Goal: Task Accomplishment & Management: Manage account settings

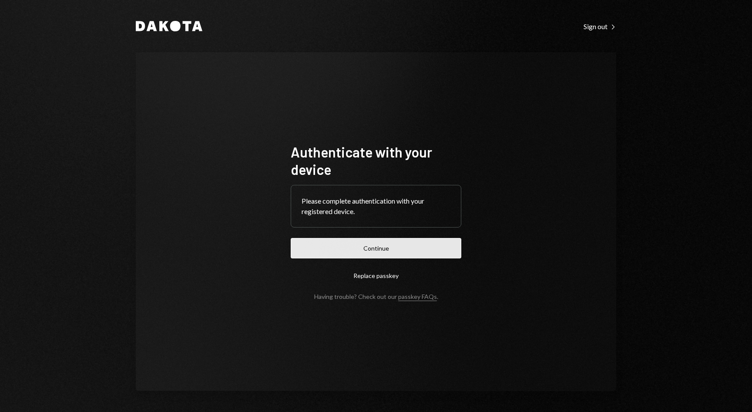
click at [394, 246] on button "Continue" at bounding box center [376, 248] width 171 height 20
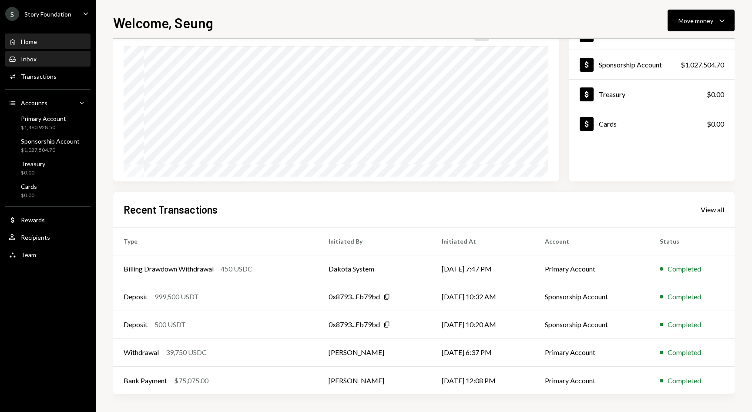
click at [28, 56] on div "Inbox" at bounding box center [29, 58] width 16 height 7
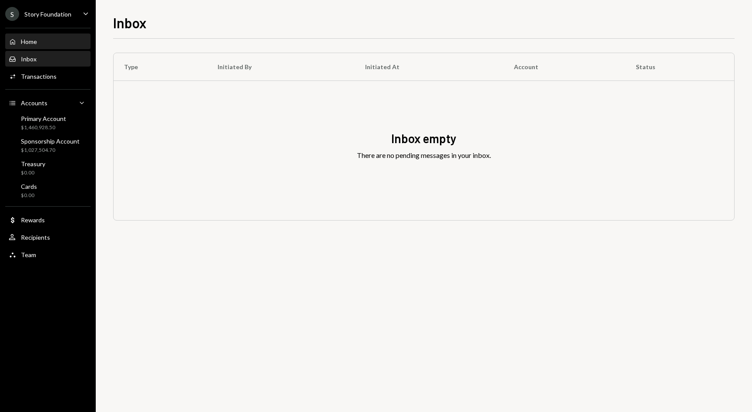
click at [33, 42] on div "Home" at bounding box center [29, 41] width 16 height 7
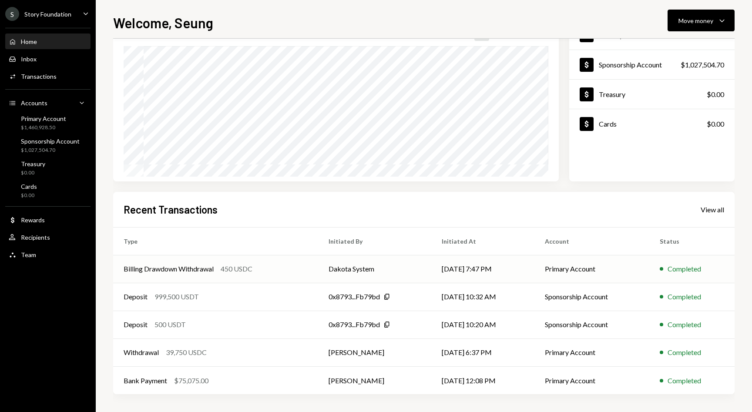
scroll to position [71, 0]
click at [39, 78] on div "Transactions" at bounding box center [39, 76] width 36 height 7
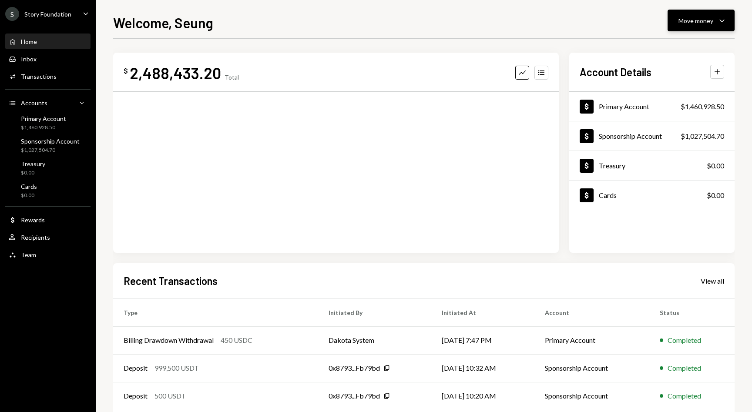
click at [701, 20] on div "Move money" at bounding box center [695, 20] width 35 height 9
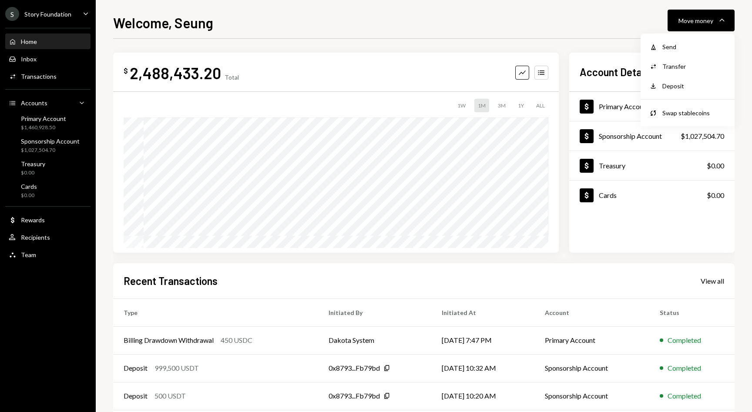
click at [73, 13] on div "S Story Foundation Caret Down" at bounding box center [48, 14] width 96 height 14
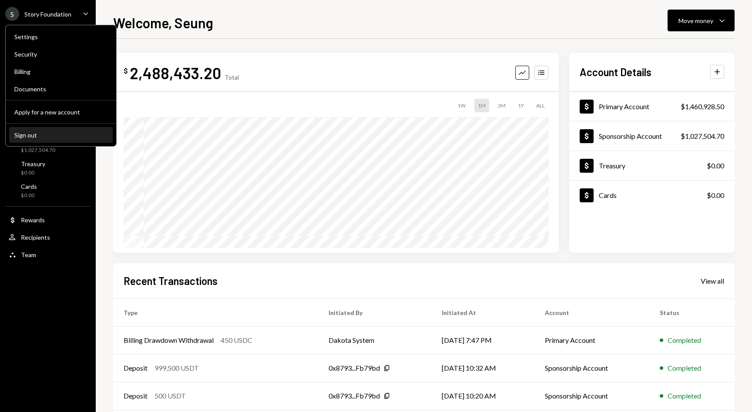
click at [53, 132] on div "Sign out" at bounding box center [60, 134] width 93 height 7
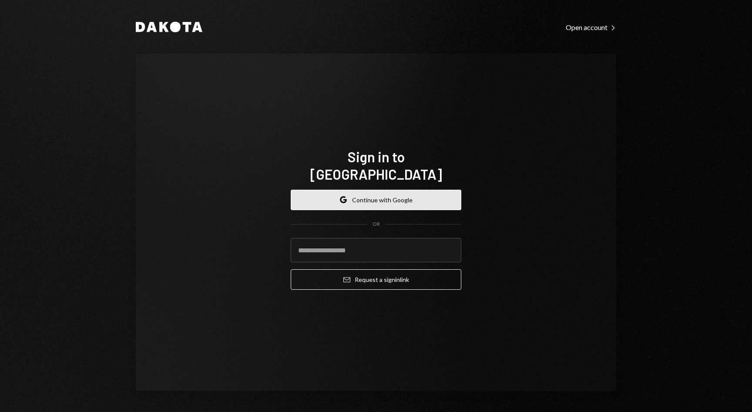
click at [354, 194] on button "Google Continue with Google" at bounding box center [376, 200] width 171 height 20
